Goal: Entertainment & Leisure: Browse casually

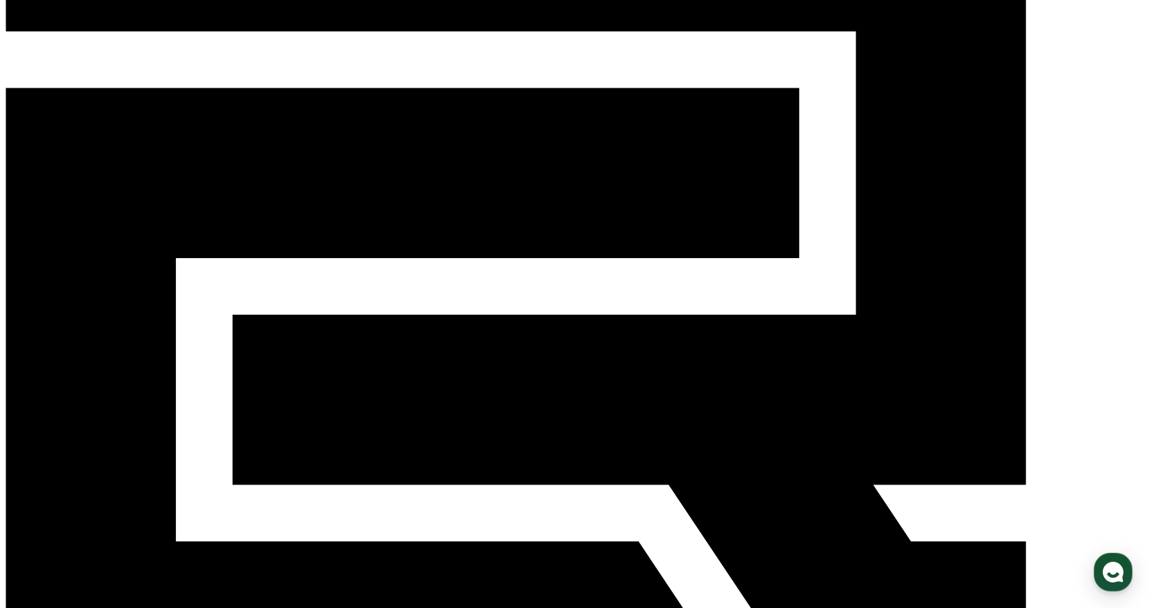
scroll to position [119, 0]
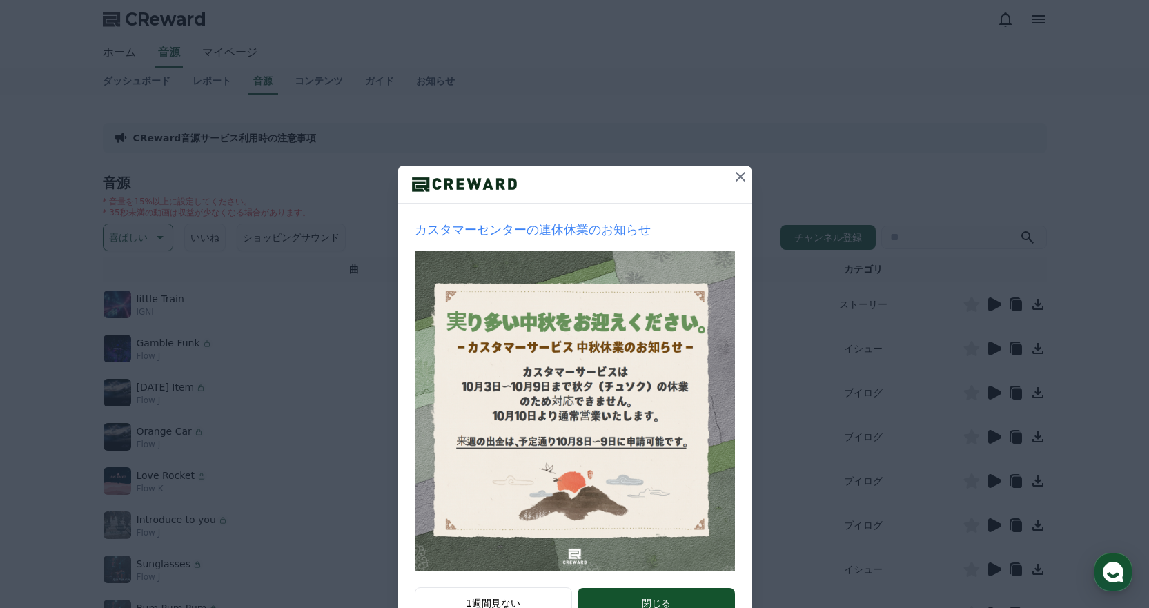
click at [735, 176] on icon at bounding box center [740, 177] width 10 height 10
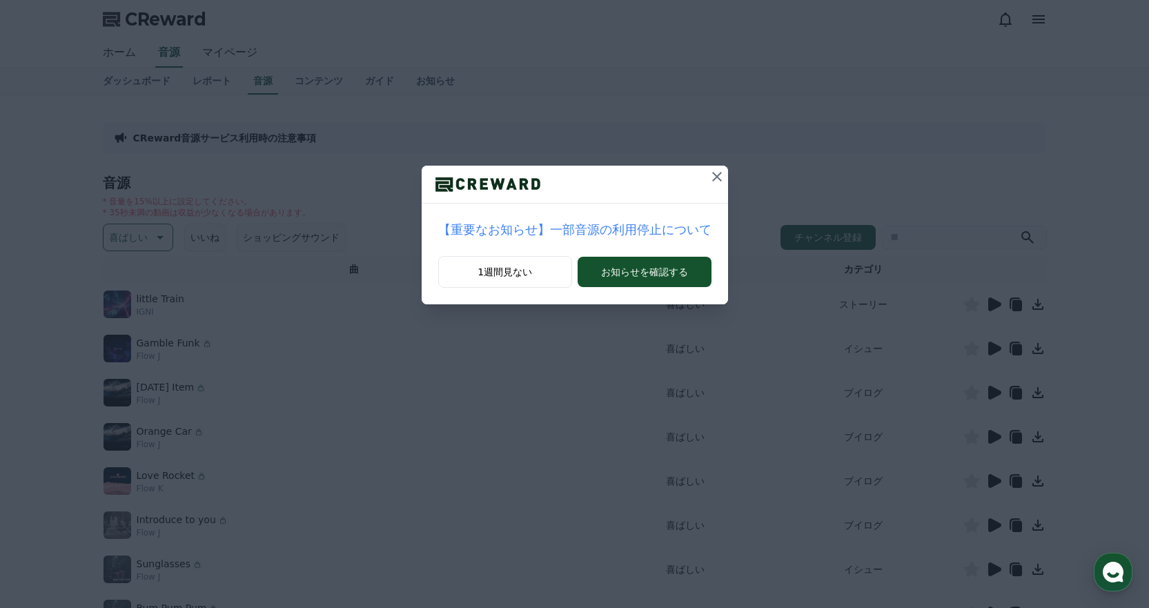
click at [709, 172] on icon at bounding box center [717, 176] width 17 height 17
click at [702, 175] on icon at bounding box center [710, 176] width 17 height 17
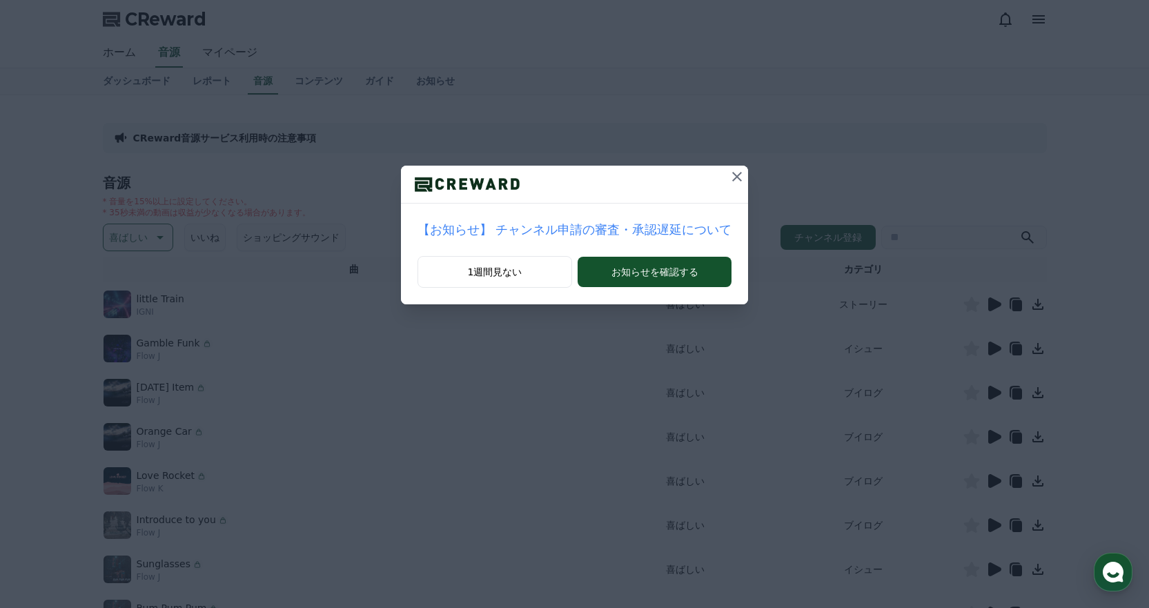
click at [726, 179] on button at bounding box center [737, 177] width 22 height 22
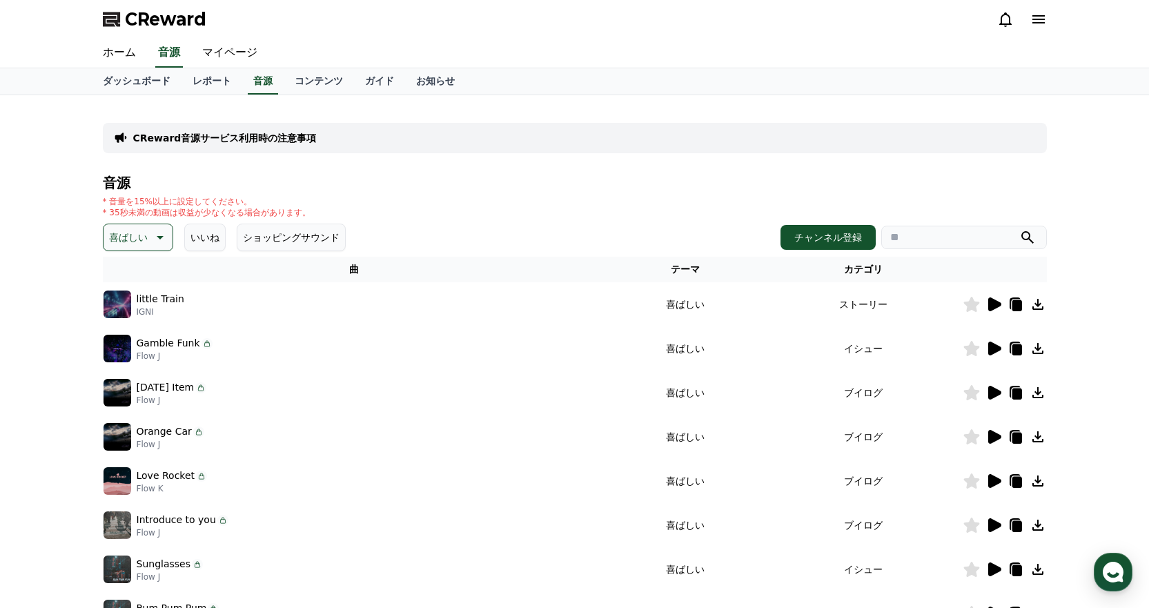
click at [987, 307] on icon at bounding box center [993, 304] width 17 height 17
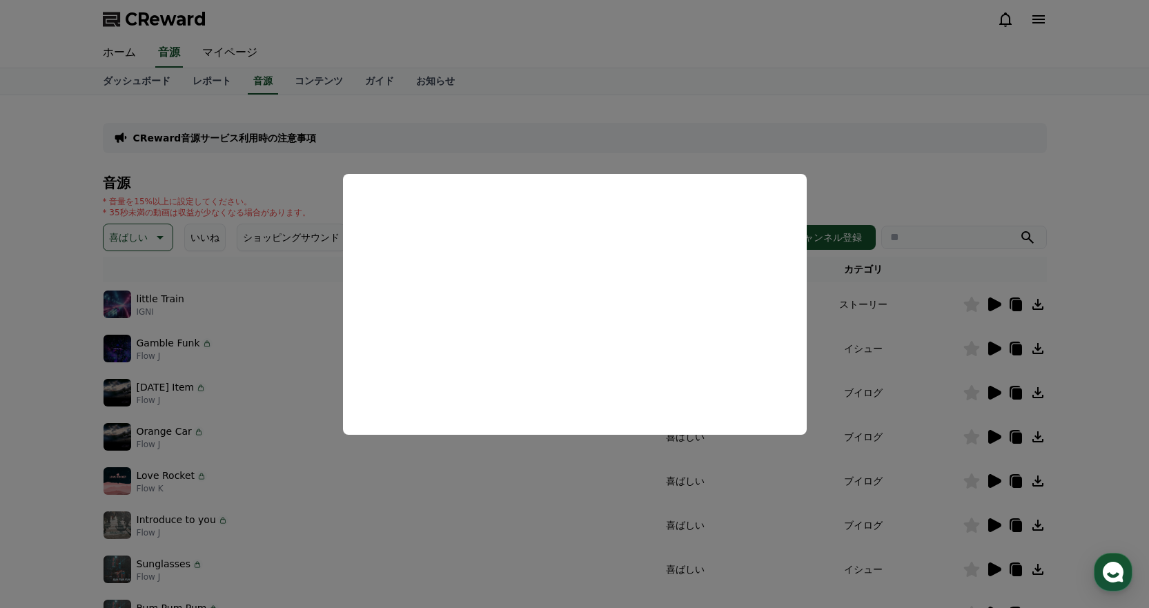
click at [895, 121] on button "close modal" at bounding box center [574, 304] width 1149 height 608
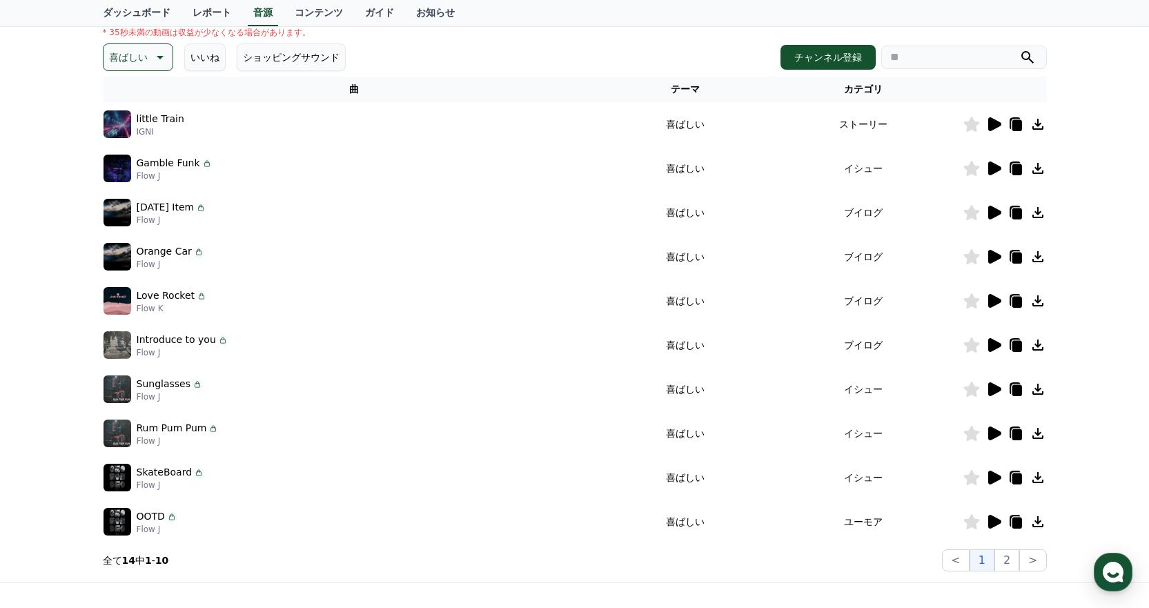
scroll to position [207, 0]
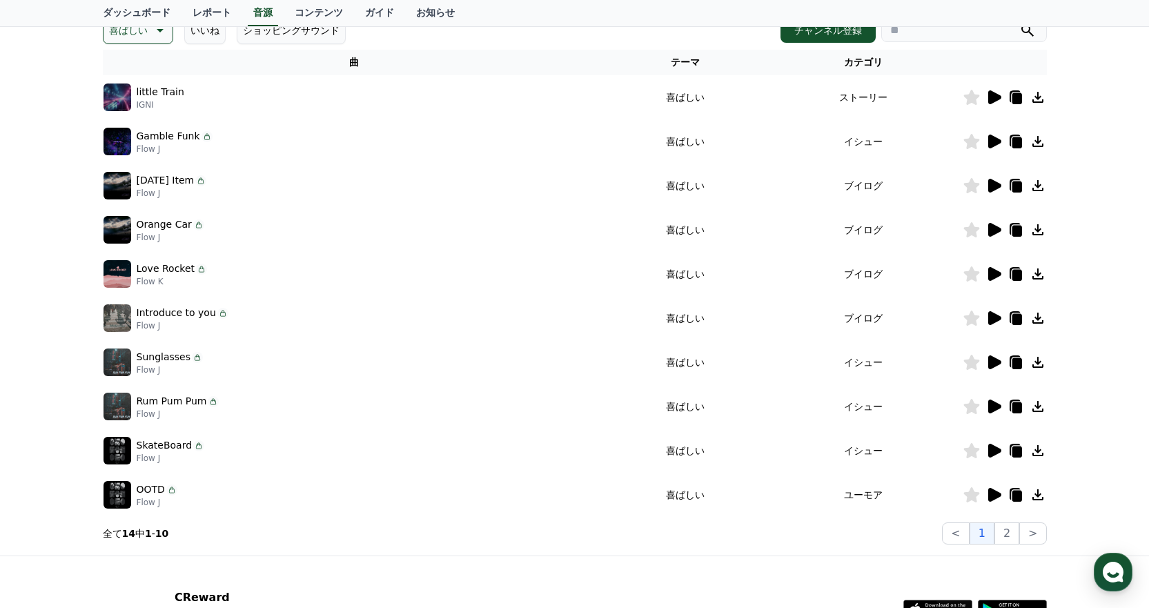
click at [996, 142] on icon at bounding box center [994, 142] width 13 height 14
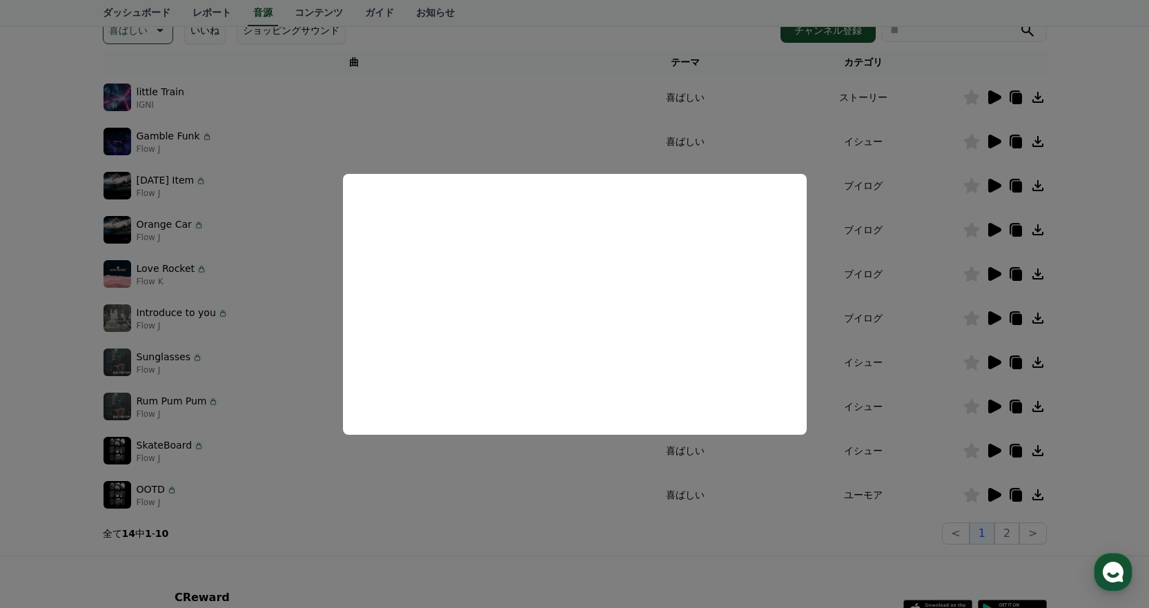
click at [913, 143] on button "close modal" at bounding box center [574, 304] width 1149 height 608
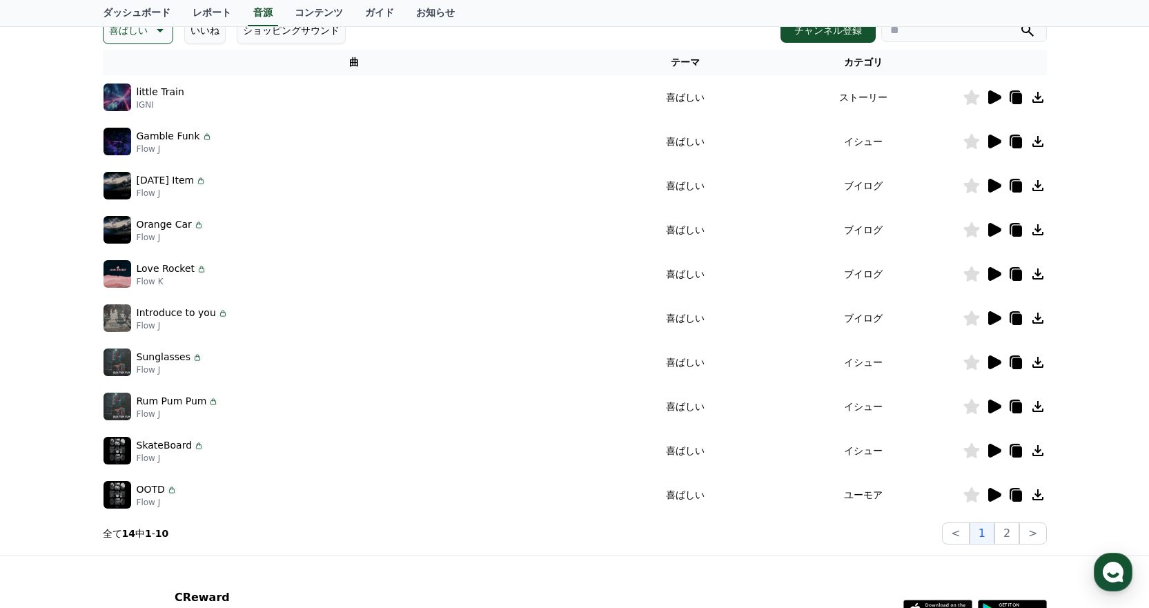
click at [989, 361] on icon at bounding box center [994, 362] width 13 height 14
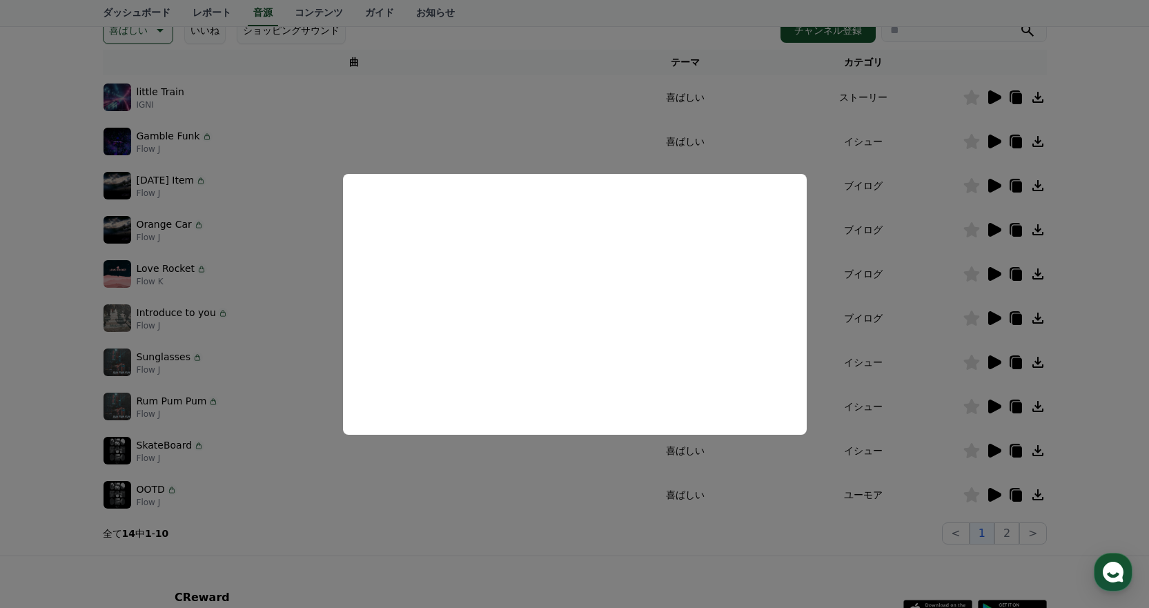
click at [898, 175] on button "close modal" at bounding box center [574, 304] width 1149 height 608
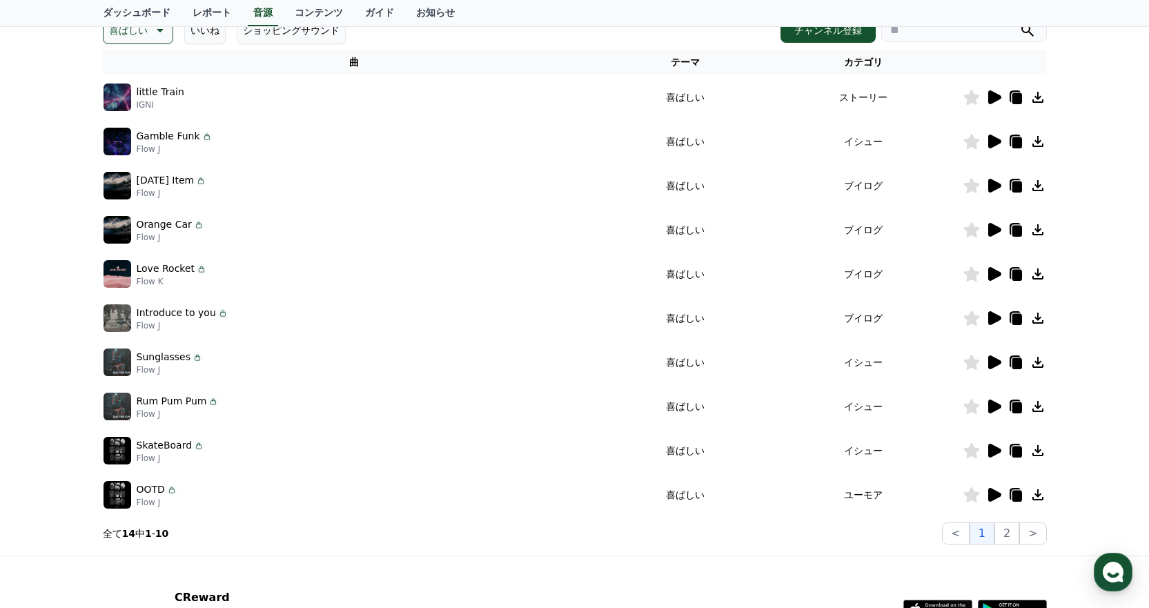
click at [981, 410] on div at bounding box center [1004, 406] width 83 height 17
click at [991, 406] on icon at bounding box center [994, 406] width 13 height 14
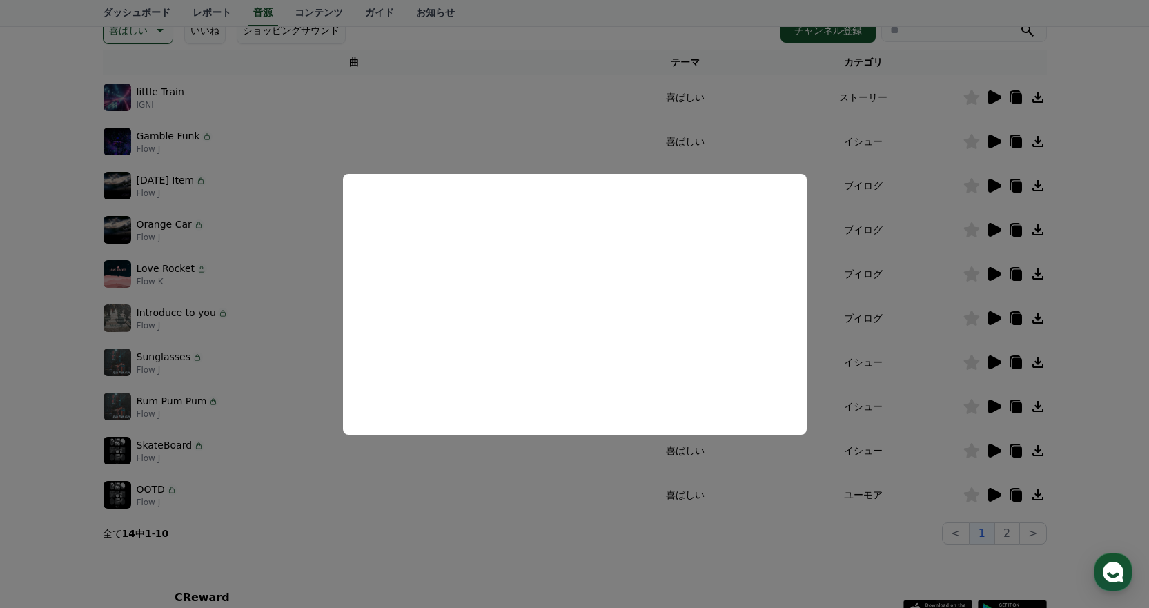
click at [916, 252] on button "close modal" at bounding box center [574, 304] width 1149 height 608
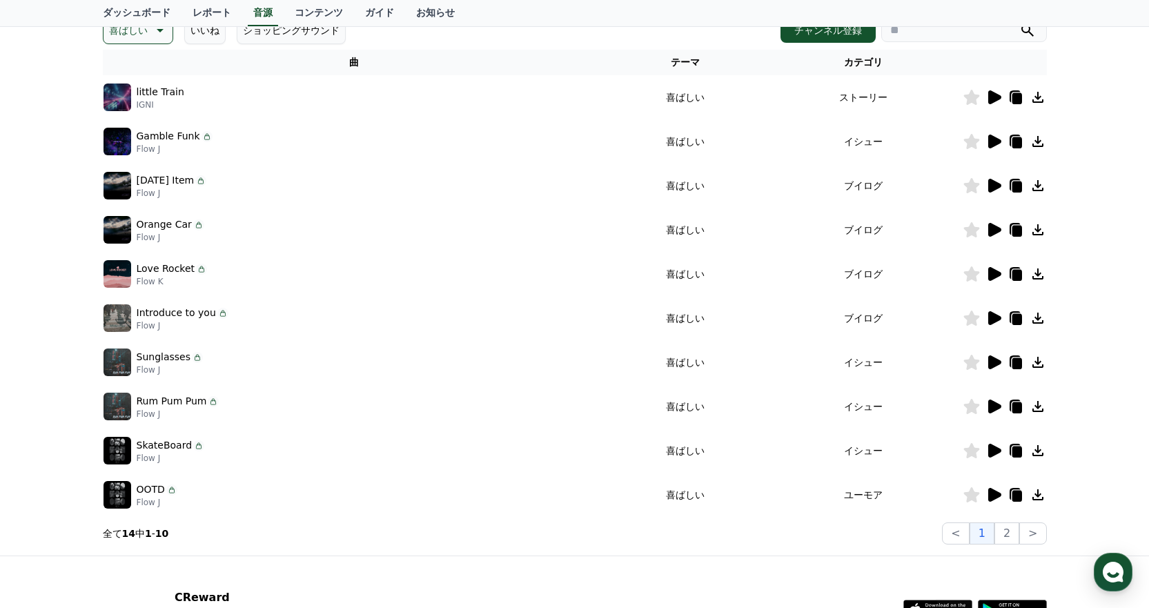
click at [996, 446] on icon at bounding box center [993, 450] width 17 height 17
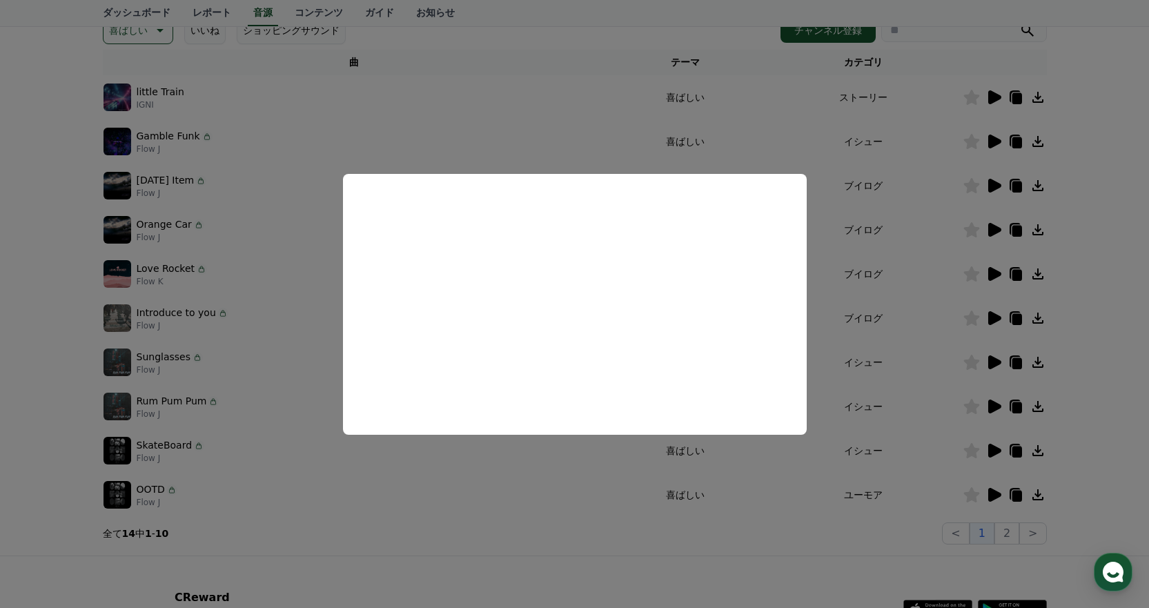
click at [858, 202] on button "close modal" at bounding box center [574, 304] width 1149 height 608
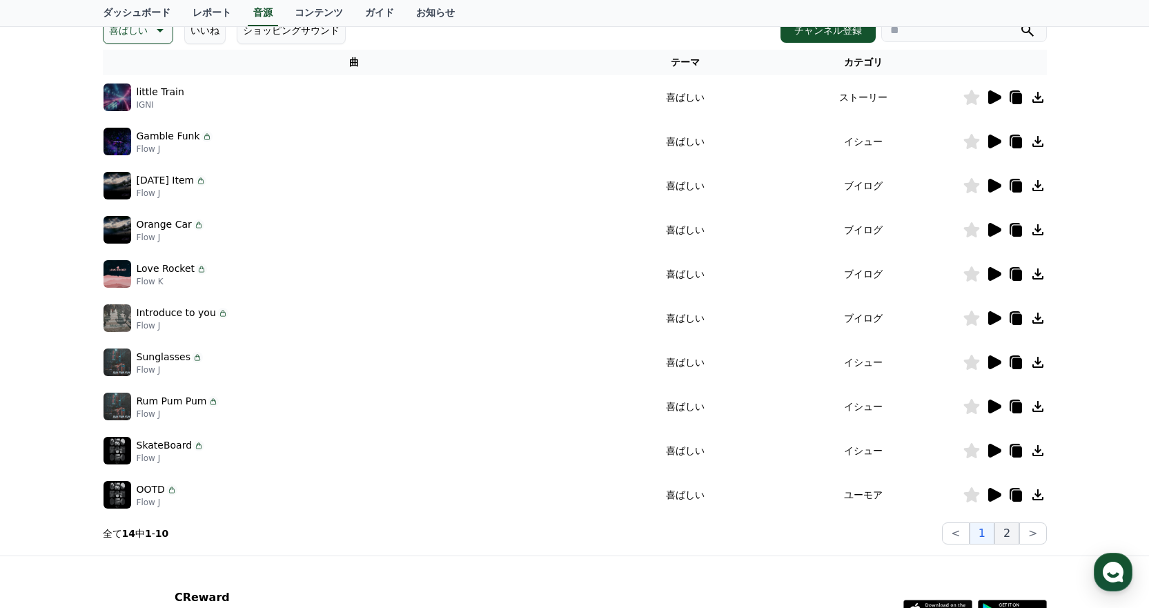
click at [1006, 528] on button "2" at bounding box center [1006, 533] width 25 height 22
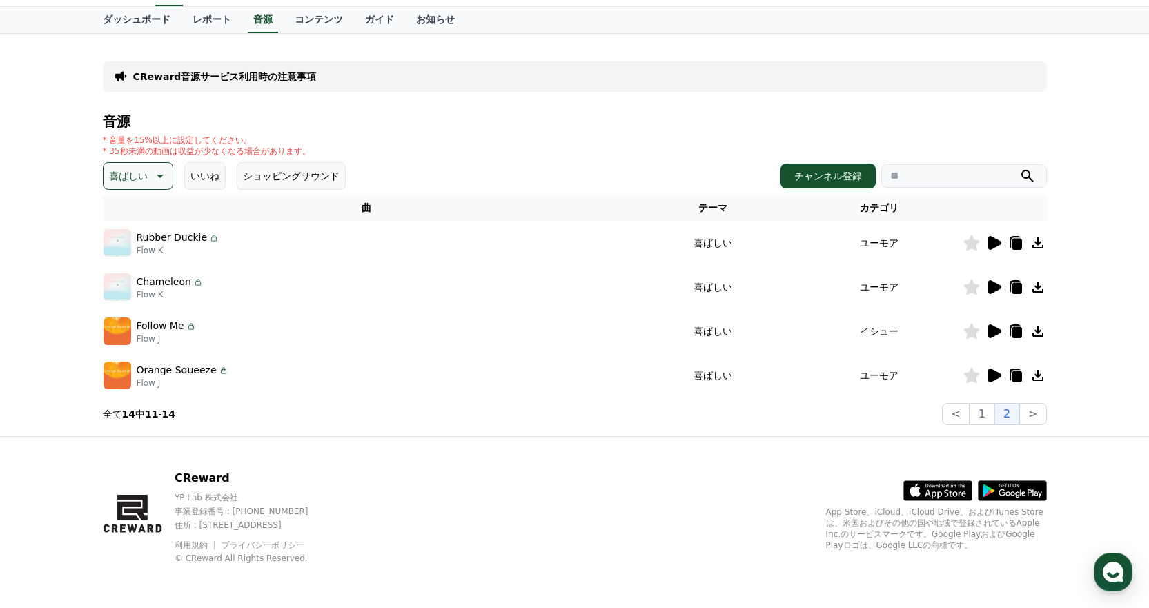
scroll to position [61, 0]
click at [996, 241] on icon at bounding box center [994, 243] width 13 height 14
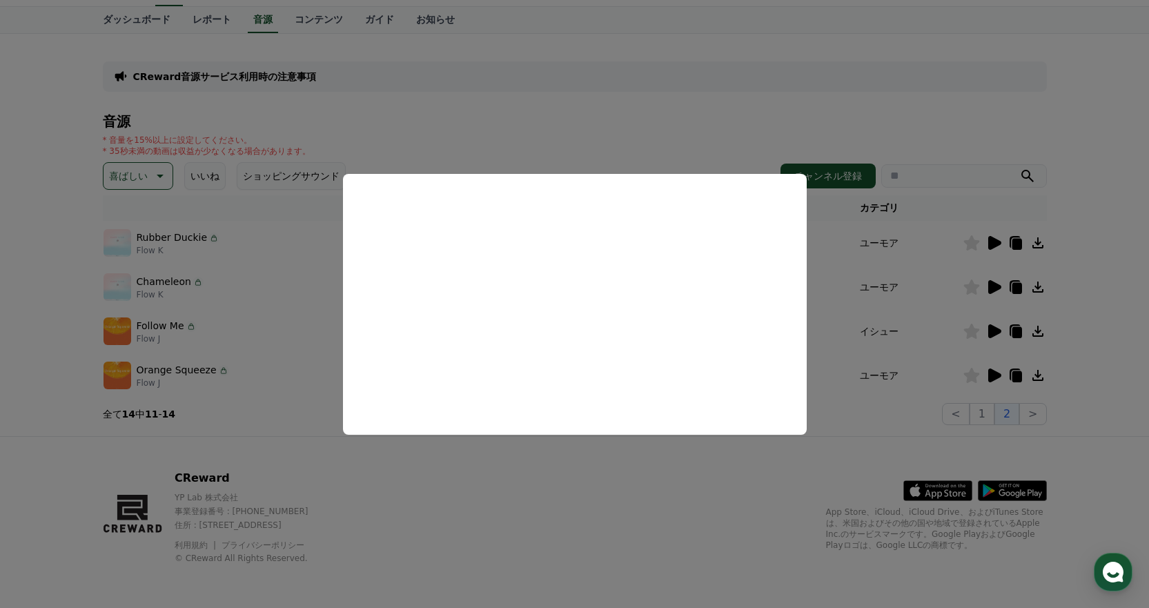
click at [980, 114] on button "close modal" at bounding box center [574, 304] width 1149 height 608
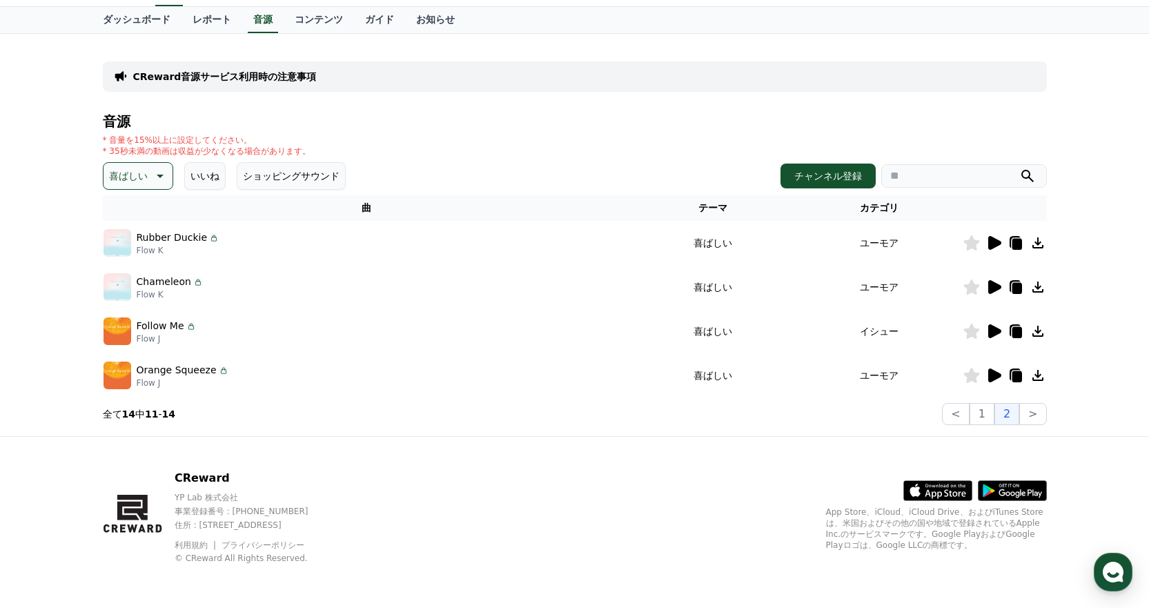
click at [988, 287] on icon at bounding box center [994, 287] width 13 height 14
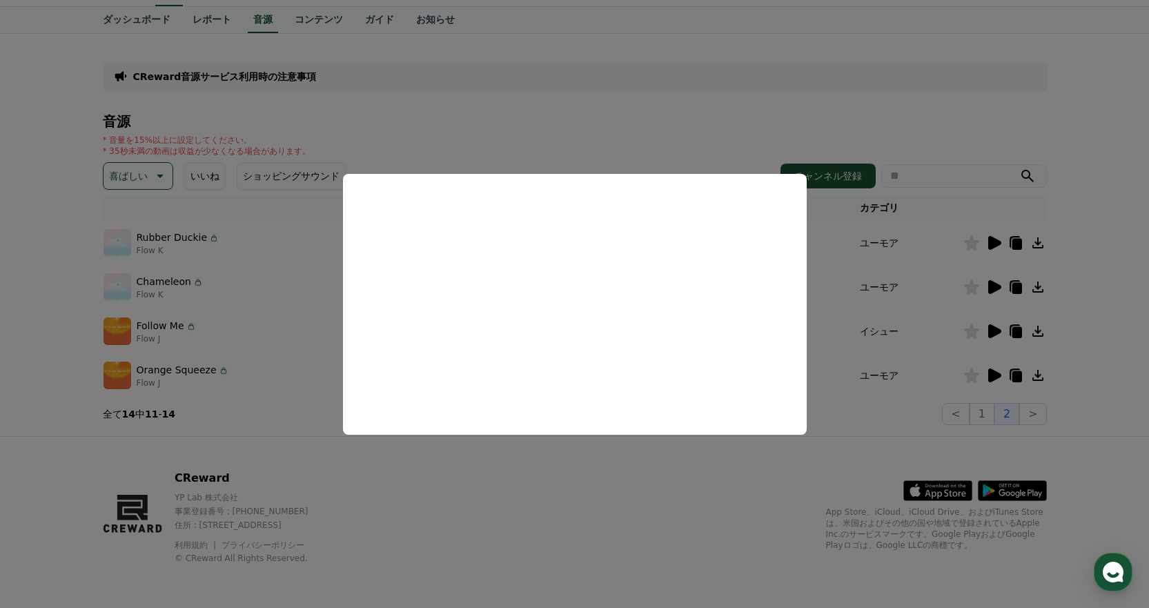
click at [949, 111] on button "close modal" at bounding box center [574, 304] width 1149 height 608
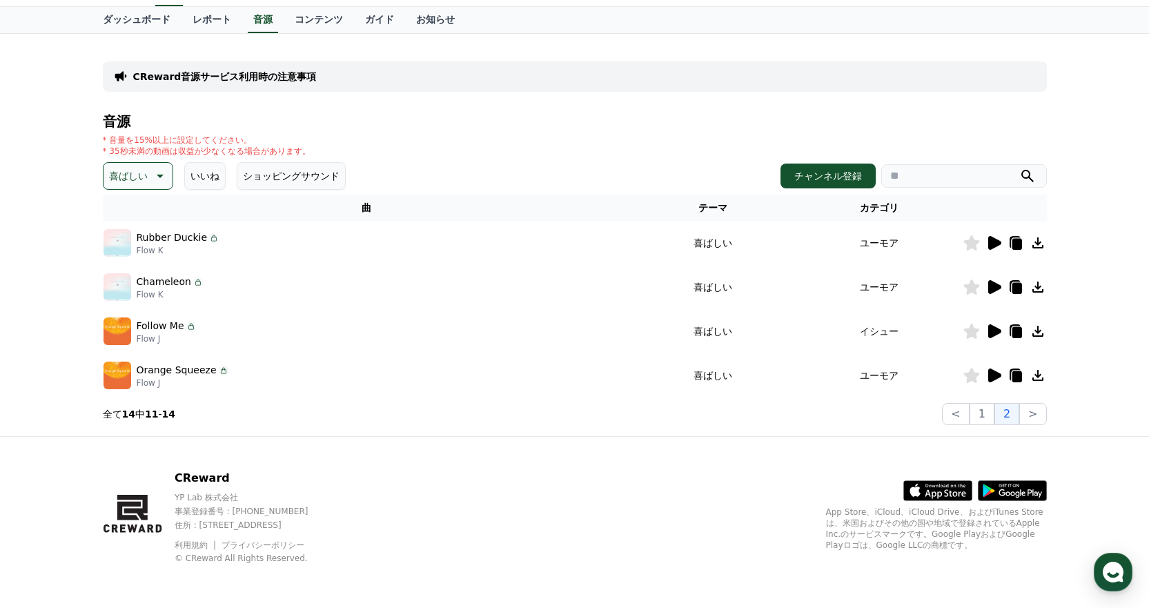
click at [992, 328] on icon at bounding box center [994, 331] width 13 height 14
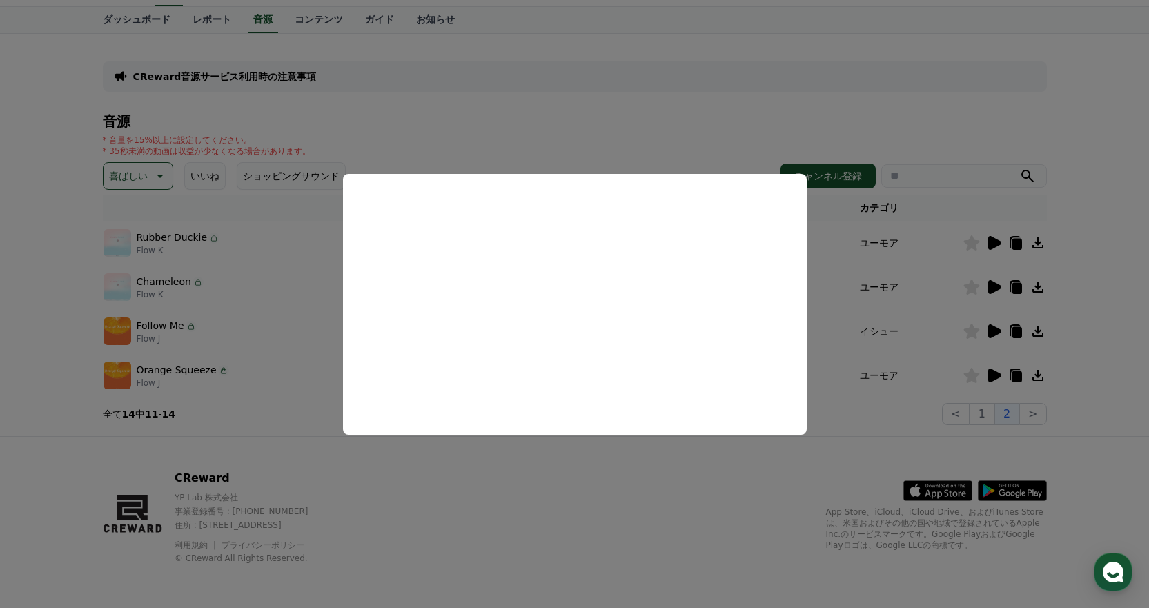
click at [919, 99] on button "close modal" at bounding box center [574, 304] width 1149 height 608
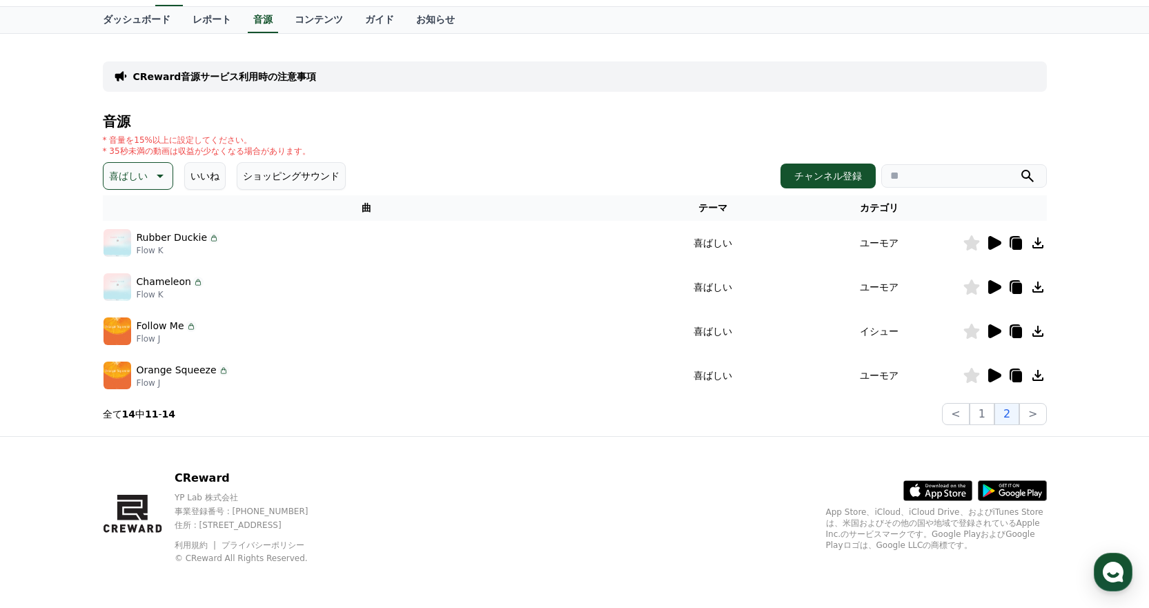
click at [1038, 331] on icon at bounding box center [1037, 331] width 11 height 11
click at [542, 126] on h4 "音源" at bounding box center [575, 121] width 944 height 15
